Goal: Information Seeking & Learning: Learn about a topic

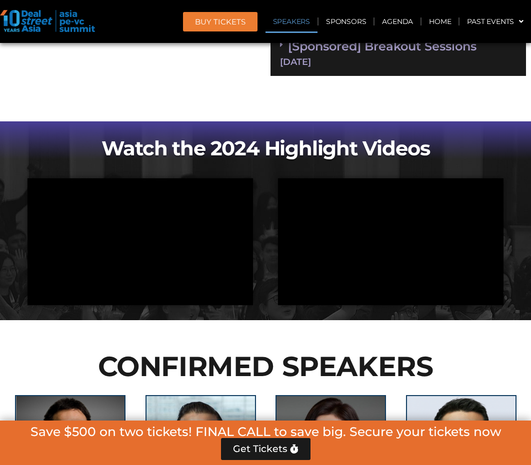
click at [284, 15] on link "Speakers" at bounding box center [291, 21] width 52 height 23
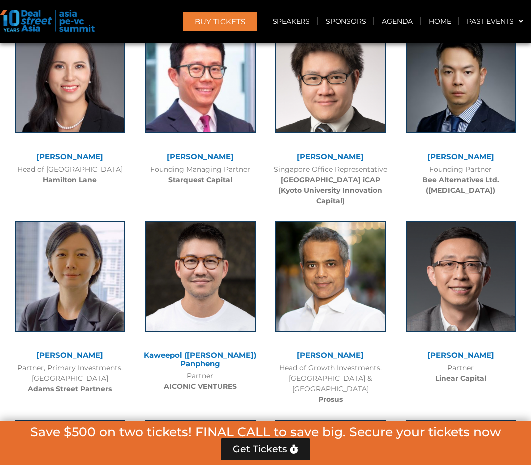
scroll to position [4004, 0]
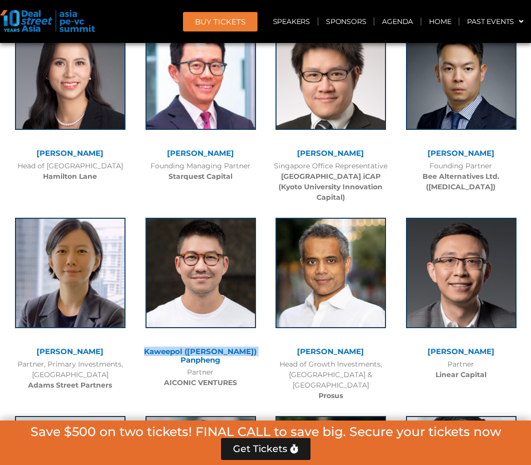
drag, startPoint x: 136, startPoint y: 322, endPoint x: 259, endPoint y: 323, distance: 123.5
click at [259, 323] on div "Kaweepol ([PERSON_NAME]) Panpheng Partner AICONIC VENTURES" at bounding box center [200, 301] width 130 height 186
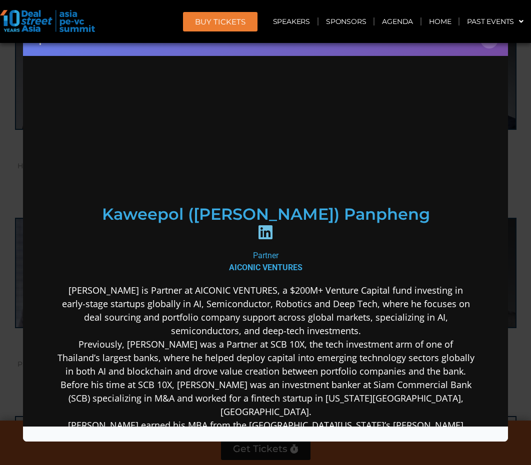
scroll to position [0, 0]
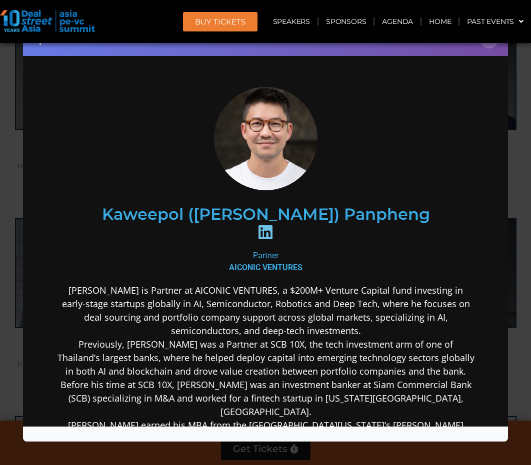
click at [273, 224] on icon at bounding box center [265, 232] width 16 height 16
click at [342, 213] on h2 "Kaweepol ([PERSON_NAME]) Panpheng" at bounding box center [265, 214] width 328 height 16
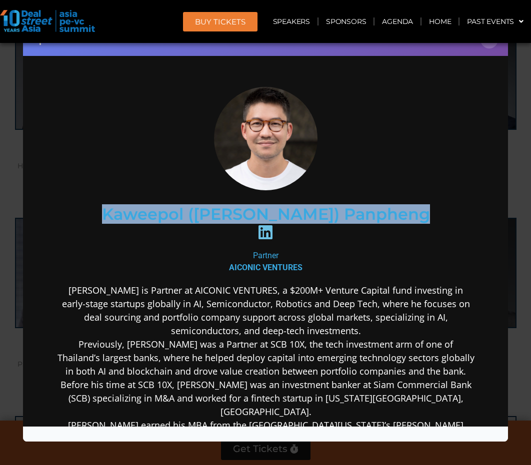
click at [342, 213] on h2 "Kaweepol ([PERSON_NAME]) Panpheng" at bounding box center [265, 214] width 328 height 16
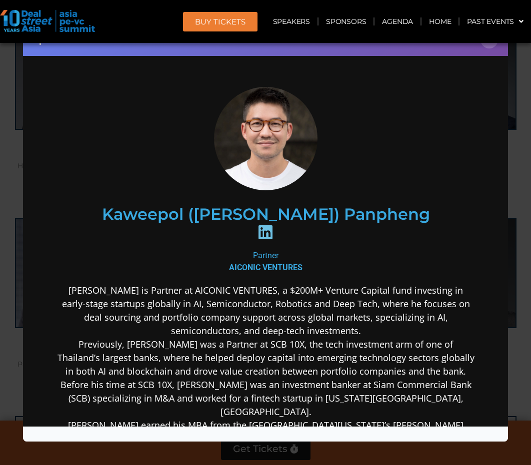
click at [498, 175] on section "Kaweepol ([PERSON_NAME]) Panpheng Partner AICONIC VENTURES [PERSON_NAME] is Par…" at bounding box center [264, 351] width 485 height 597
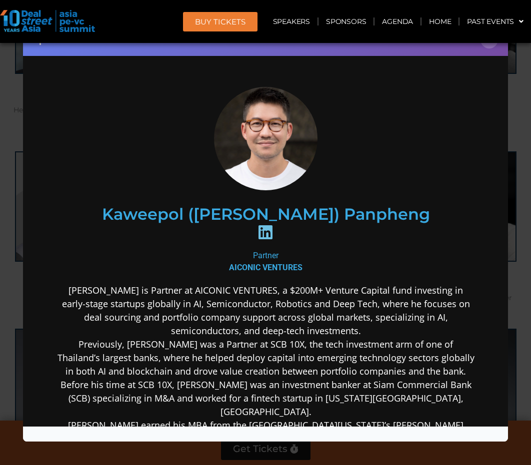
scroll to position [3577, 0]
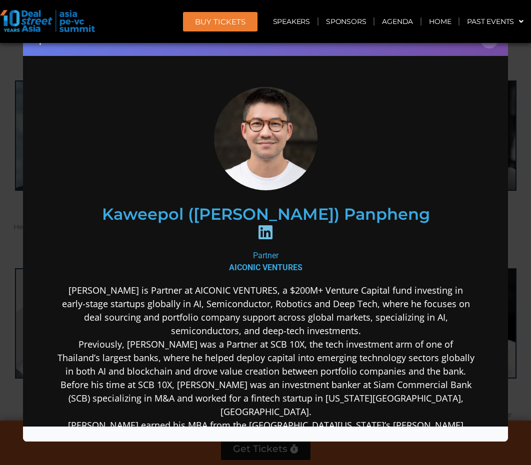
click at [493, 176] on section "Kaweepol ([PERSON_NAME]) Panpheng Partner AICONIC VENTURES [PERSON_NAME] is Par…" at bounding box center [264, 351] width 485 height 597
click at [483, 45] on button "×" at bounding box center [488, 39] width 17 height 17
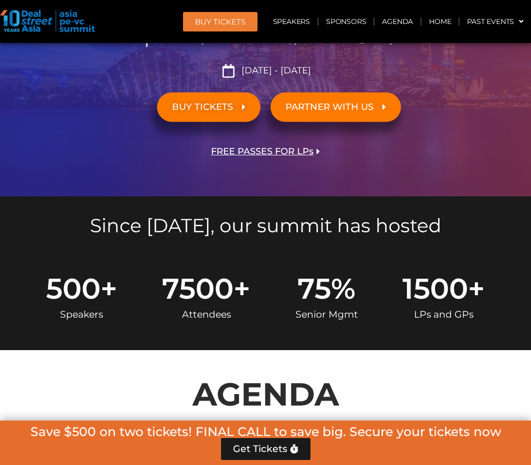
scroll to position [546, 0]
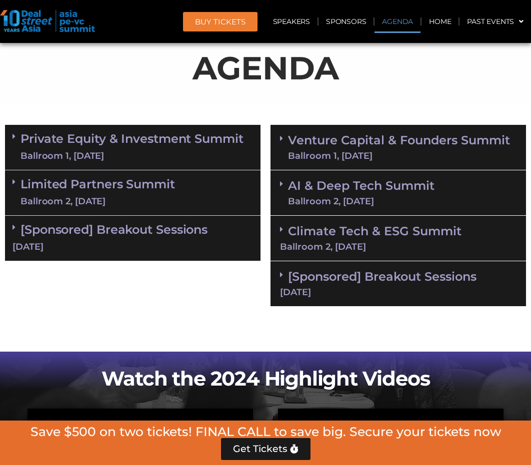
click at [184, 132] on link "Private Equity & Investment Summit Ballroom 1, [DATE]" at bounding box center [131, 147] width 223 height 30
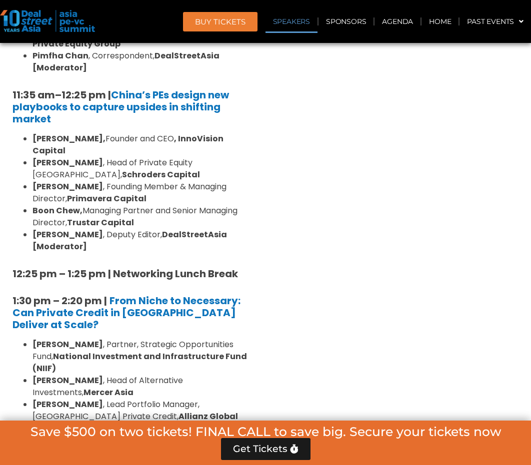
scroll to position [1175, 0]
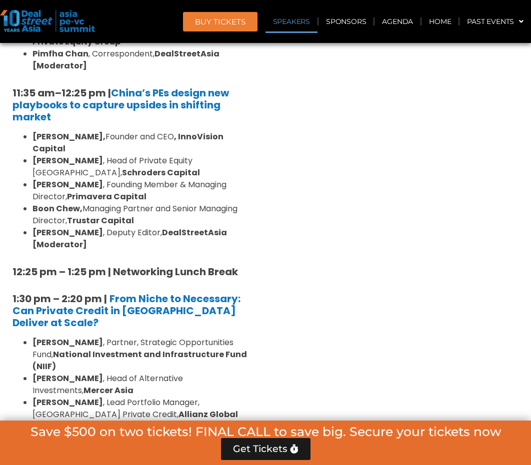
click at [235, 337] on li "[PERSON_NAME] , Partner, Strategic Opportunities Fund, National Investment and …" at bounding box center [142, 355] width 220 height 36
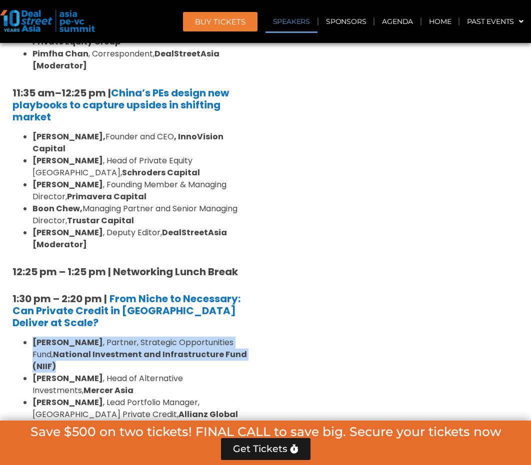
click at [235, 337] on li "[PERSON_NAME] , Partner, Strategic Opportunities Fund, National Investment and …" at bounding box center [142, 355] width 220 height 36
click at [240, 349] on strong "National Investment and Infrastructure Fund (NIIF)" at bounding box center [139, 360] width 214 height 23
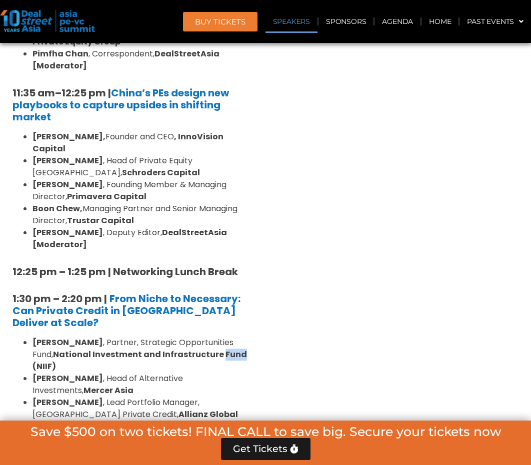
click at [240, 349] on strong "National Investment and Infrastructure Fund (NIIF)" at bounding box center [139, 360] width 214 height 23
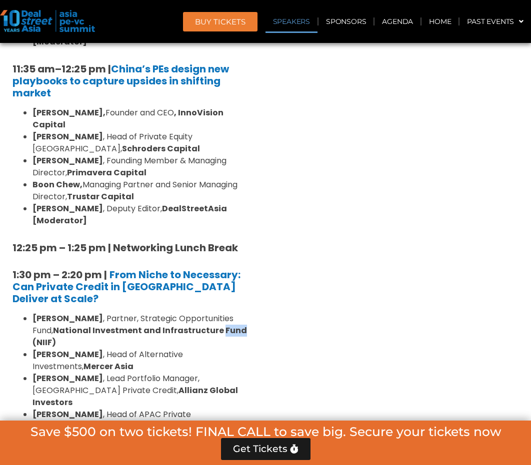
scroll to position [1220, 0]
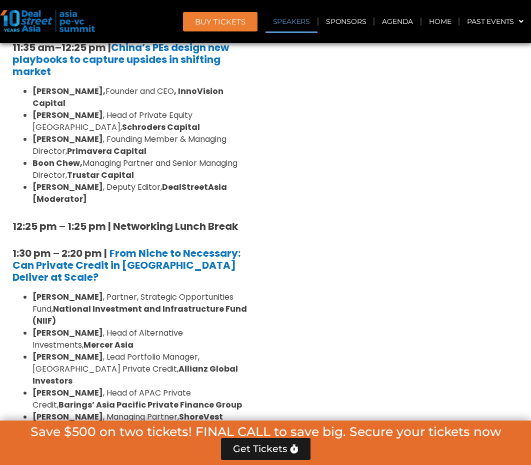
click at [239, 351] on li "[PERSON_NAME] , Lead Portfolio Manager, [GEOGRAPHIC_DATA] Private Credit, Allia…" at bounding box center [142, 369] width 220 height 36
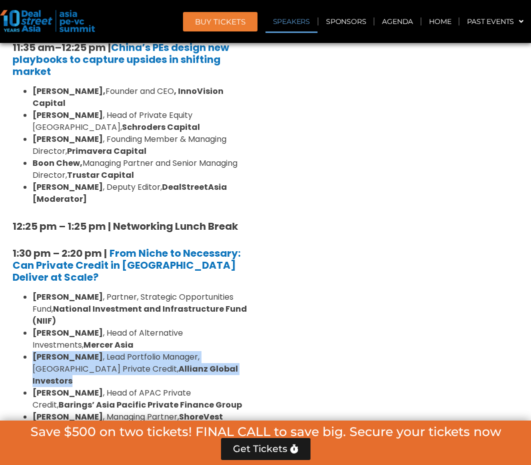
click at [239, 351] on li "[PERSON_NAME] , Lead Portfolio Manager, [GEOGRAPHIC_DATA] Private Credit, Allia…" at bounding box center [142, 369] width 220 height 36
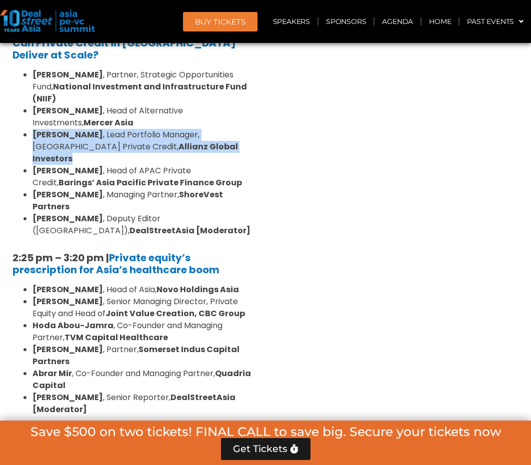
scroll to position [1448, 0]
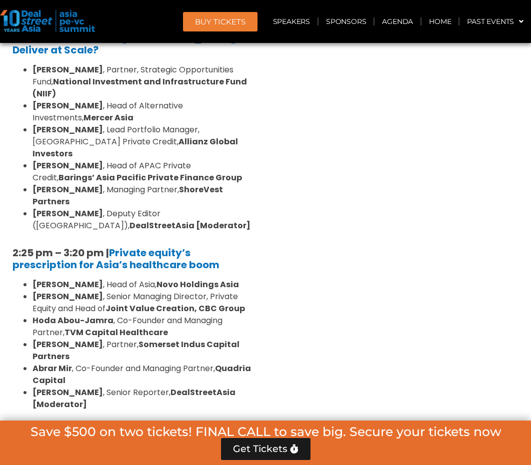
click at [244, 363] on li "[PERSON_NAME] , Co-Founder and Managing Partner, Quadria Capital" at bounding box center [142, 375] width 220 height 24
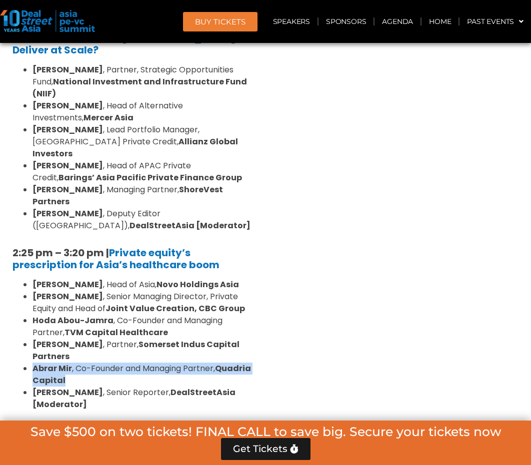
click at [244, 363] on li "[PERSON_NAME] , Co-Founder and Managing Partner, Quadria Capital" at bounding box center [142, 375] width 220 height 24
click at [243, 363] on strong "Quadria Capital" at bounding box center [141, 374] width 218 height 23
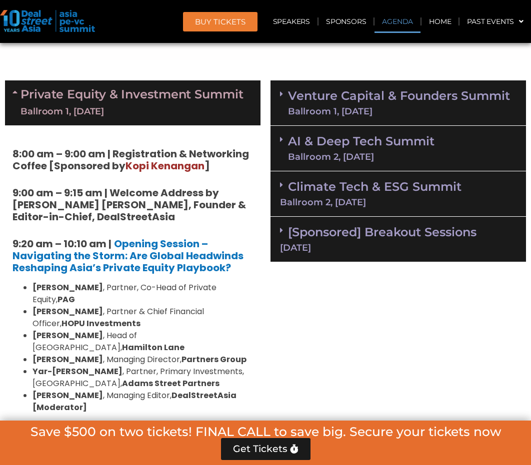
scroll to position [603, 0]
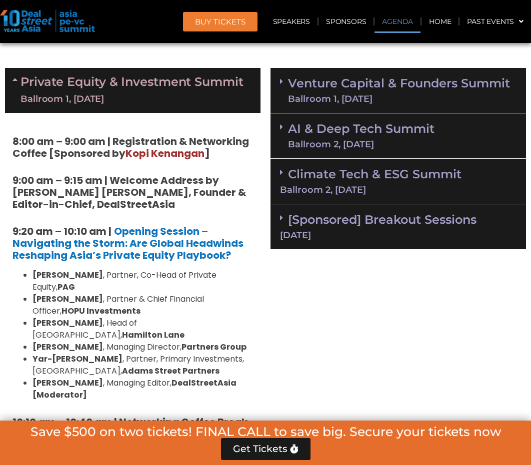
click at [352, 88] on link "Venture Capital & Founders​ Summit Ballroom 1, [DATE]" at bounding box center [399, 90] width 222 height 26
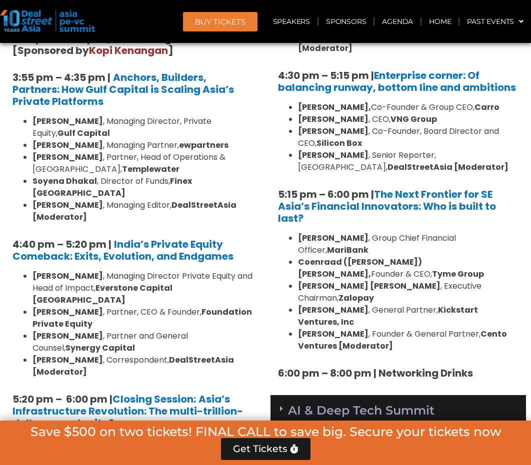
scroll to position [1839, 0]
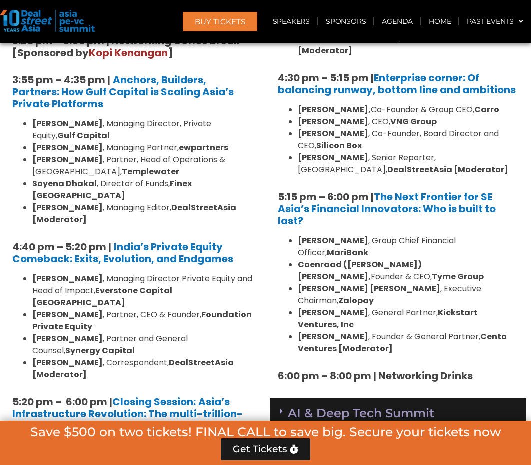
click at [350, 331] on strong "Cento Ventures [Moderator]" at bounding box center [402, 342] width 209 height 23
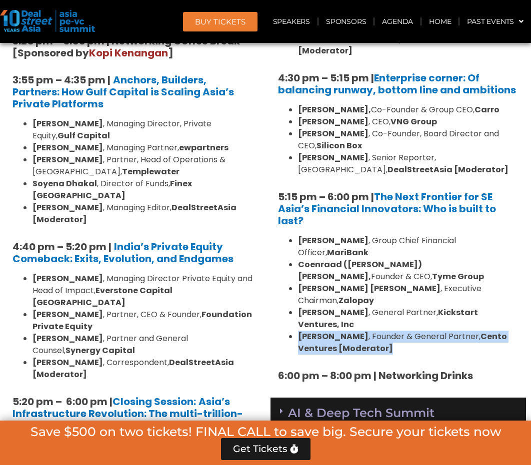
click at [350, 331] on strong "Cento Ventures [Moderator]" at bounding box center [402, 342] width 209 height 23
click at [349, 331] on strong "Cento Ventures [Moderator]" at bounding box center [402, 342] width 209 height 23
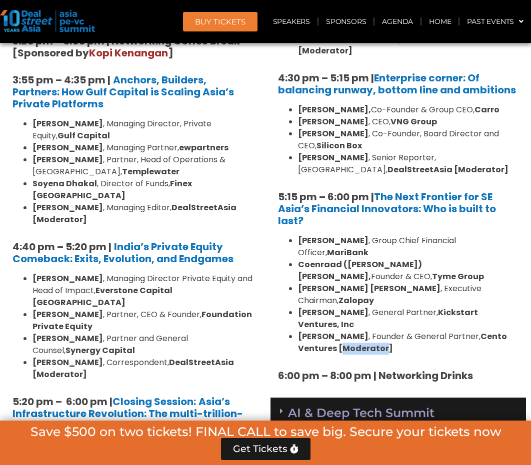
click at [349, 331] on strong "Cento Ventures [Moderator]" at bounding box center [402, 342] width 209 height 23
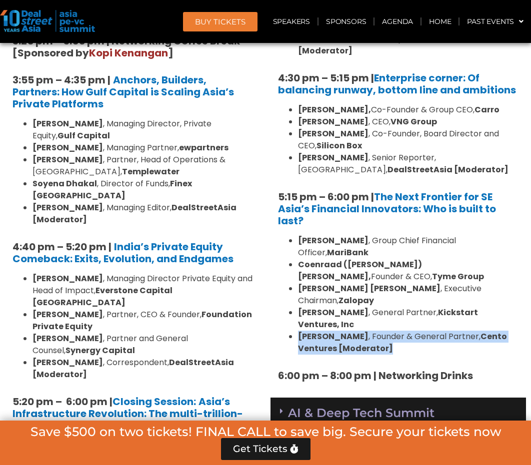
click at [349, 331] on strong "Cento Ventures [Moderator]" at bounding box center [402, 342] width 209 height 23
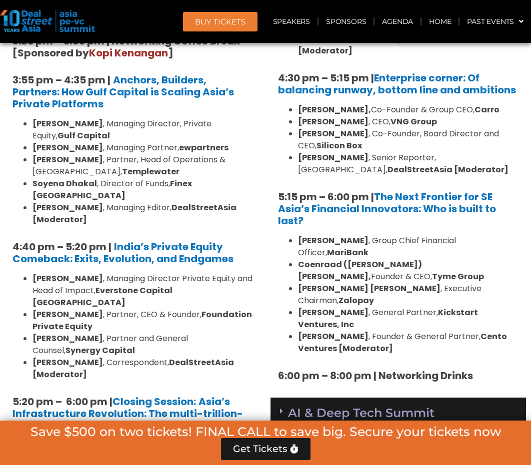
click at [327, 259] on strong "Coenraad ([PERSON_NAME]) [PERSON_NAME]," at bounding box center [360, 270] width 124 height 23
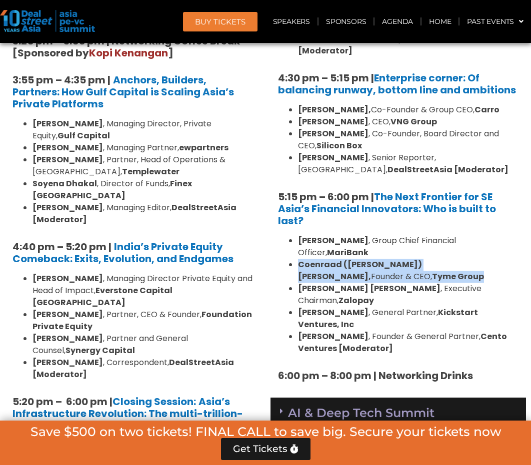
click at [327, 259] on strong "Coenraad ([PERSON_NAME]) [PERSON_NAME]," at bounding box center [360, 270] width 124 height 23
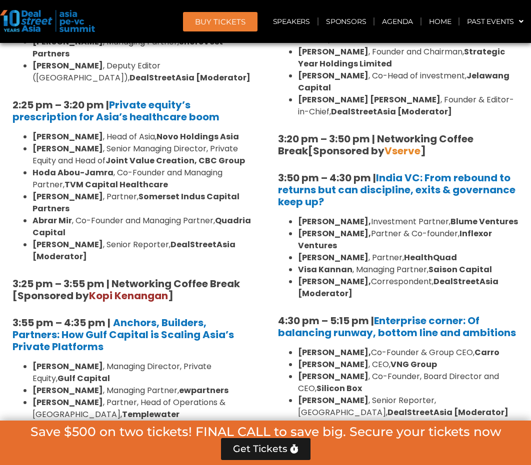
scroll to position [1805, 0]
